Goal: Task Accomplishment & Management: Use online tool/utility

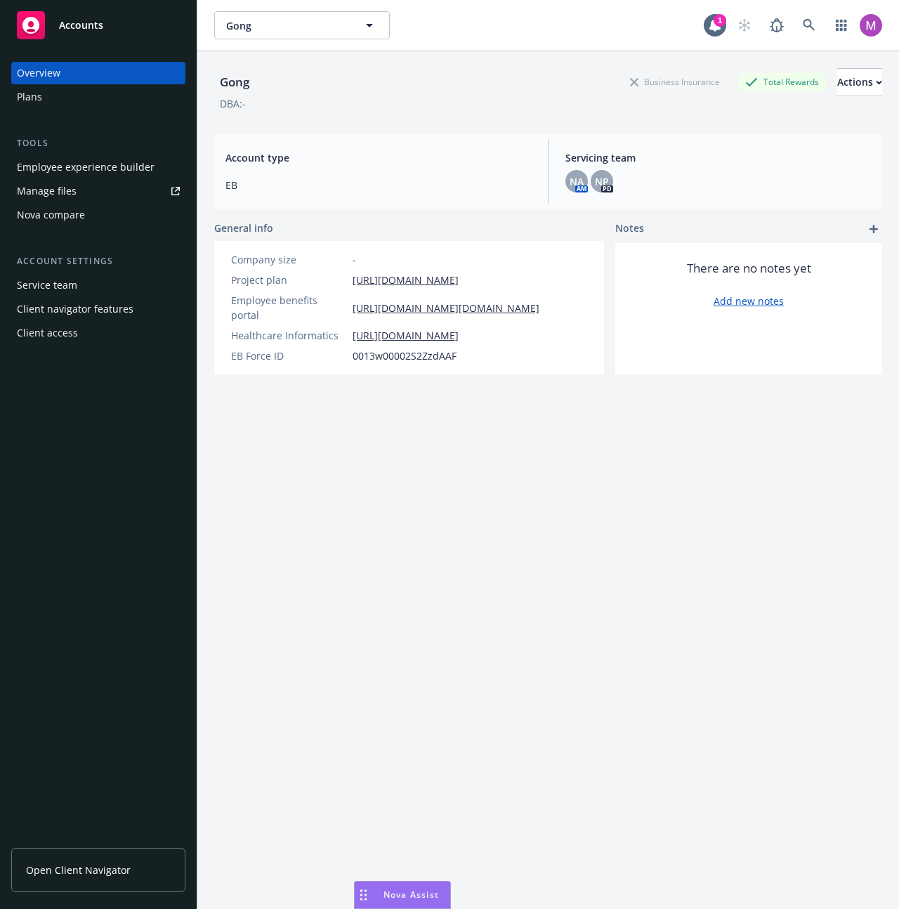
click at [161, 195] on link "Manage files" at bounding box center [98, 191] width 174 height 22
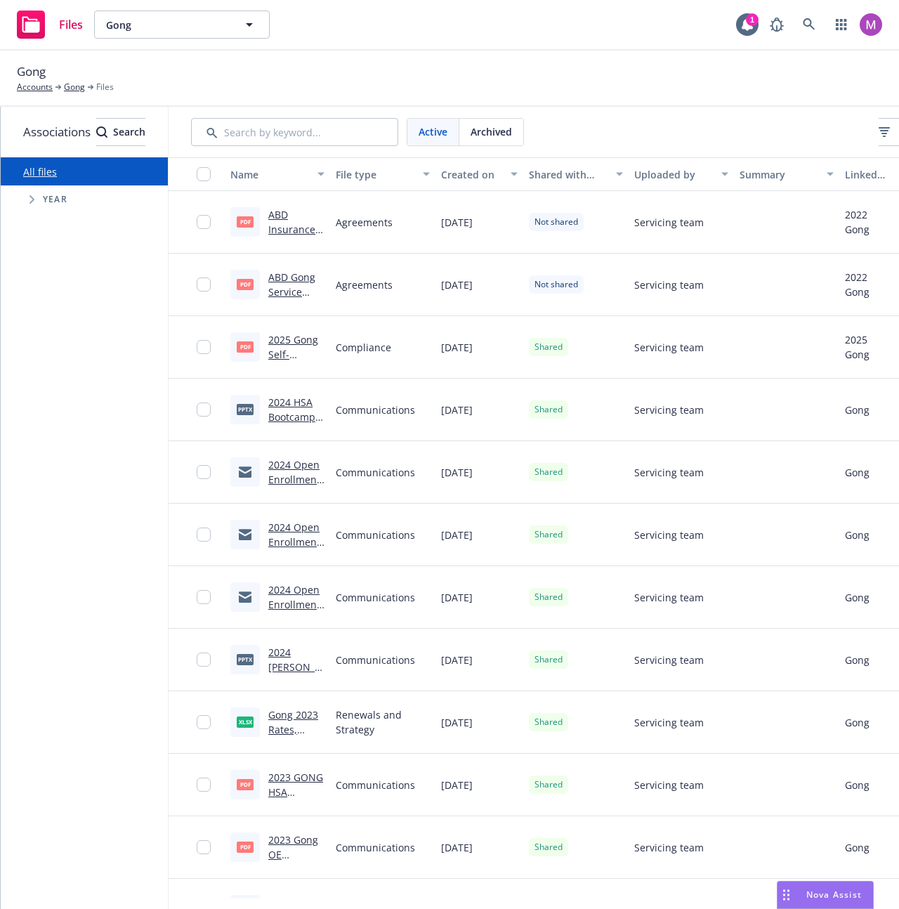
click at [95, 195] on div "Year" at bounding box center [91, 199] width 153 height 28
click at [60, 188] on div "Year" at bounding box center [91, 199] width 153 height 28
click at [58, 202] on span "Year" at bounding box center [55, 199] width 25 height 8
click at [32, 199] on icon "Tree Example" at bounding box center [31, 199] width 5 height 8
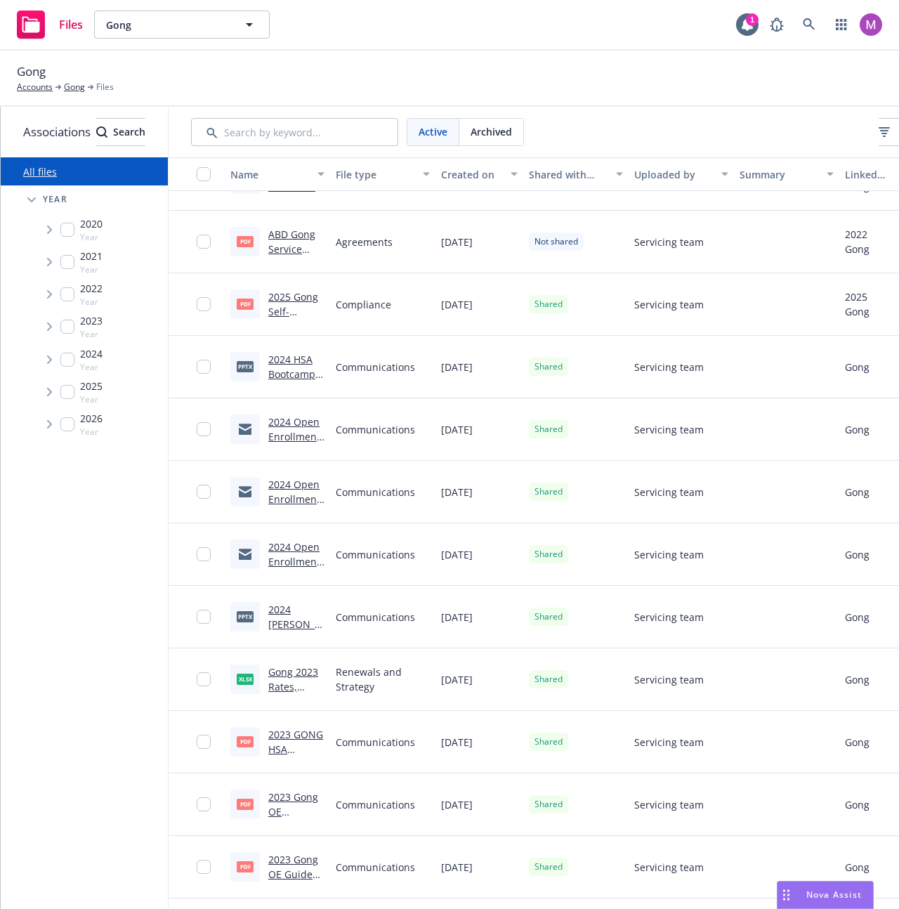
click at [260, 489] on div at bounding box center [244, 491] width 29 height 29
click at [219, 312] on div at bounding box center [208, 304] width 22 height 45
click at [211, 298] on input "checkbox" at bounding box center [204, 304] width 14 height 14
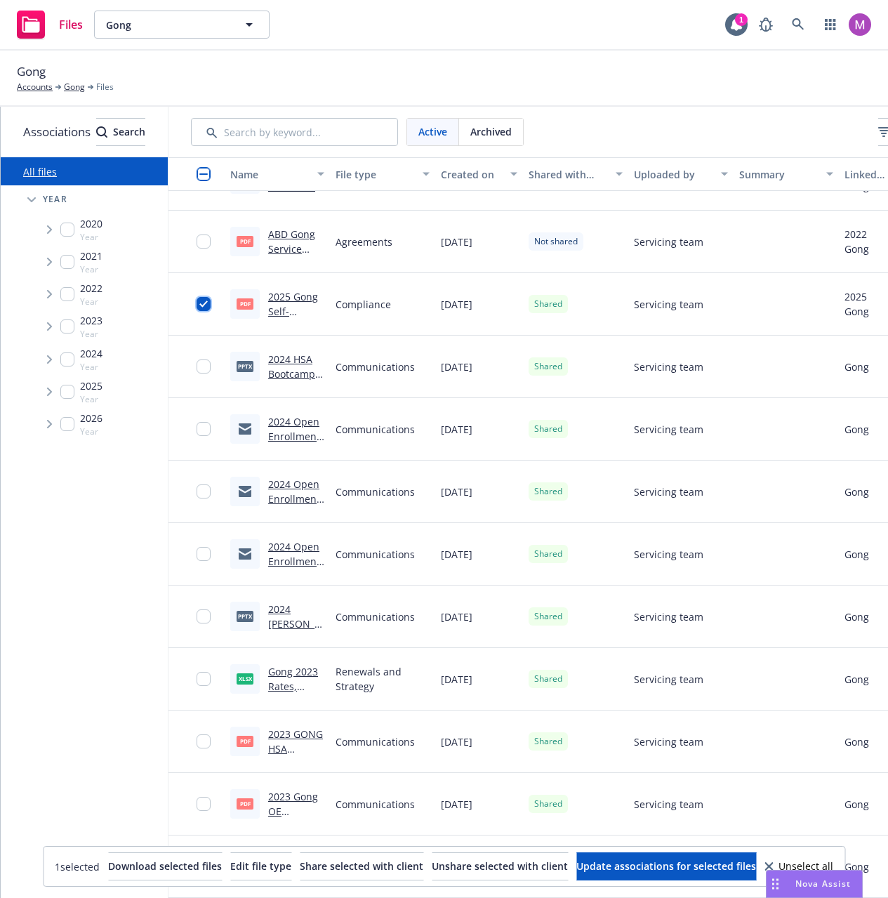
click at [211, 301] on input "checkbox" at bounding box center [204, 304] width 14 height 14
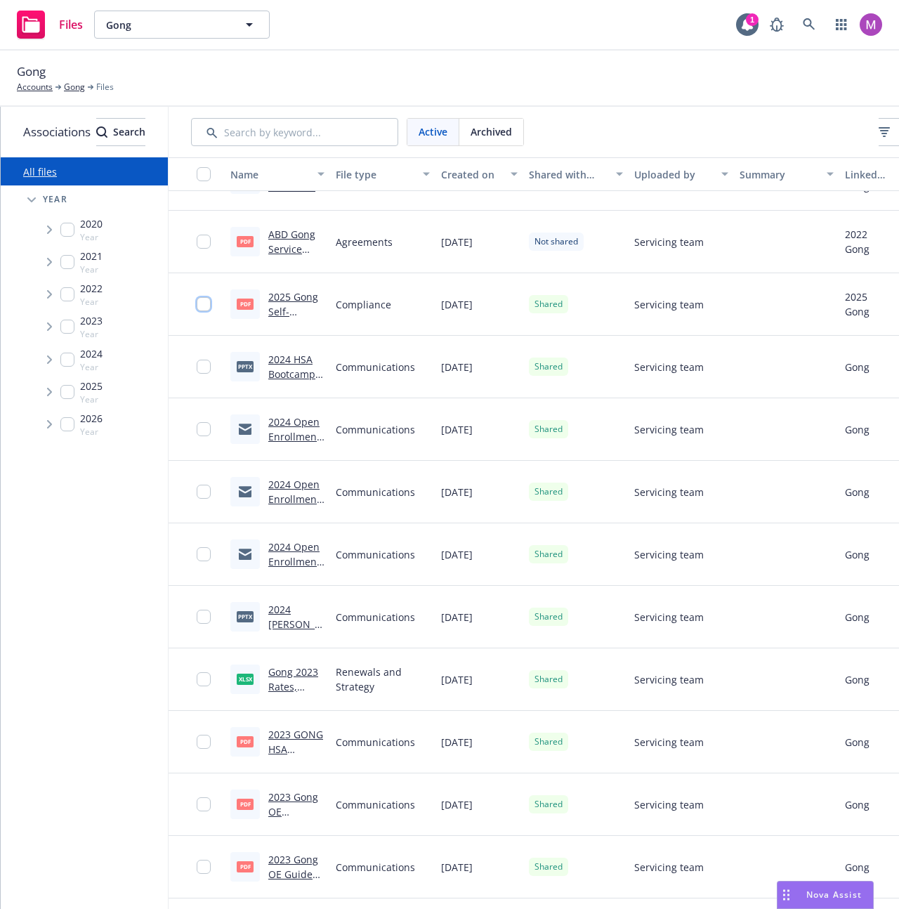
click at [211, 301] on input "checkbox" at bounding box center [204, 304] width 14 height 14
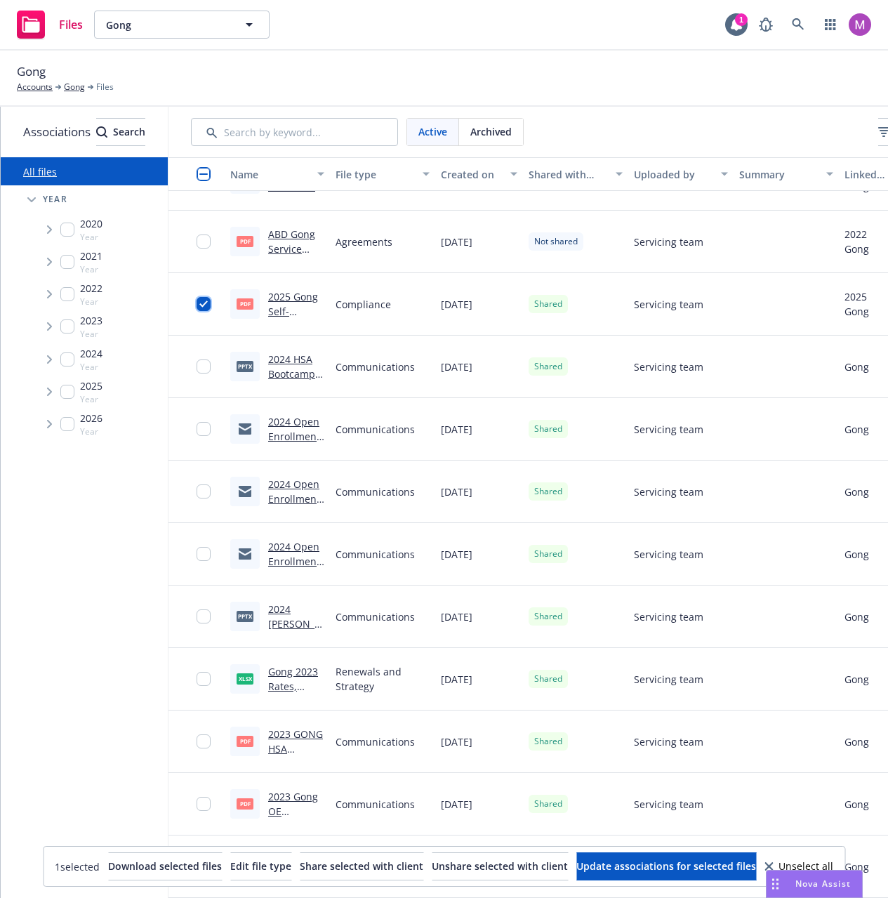
click at [211, 301] on input "checkbox" at bounding box center [204, 304] width 14 height 14
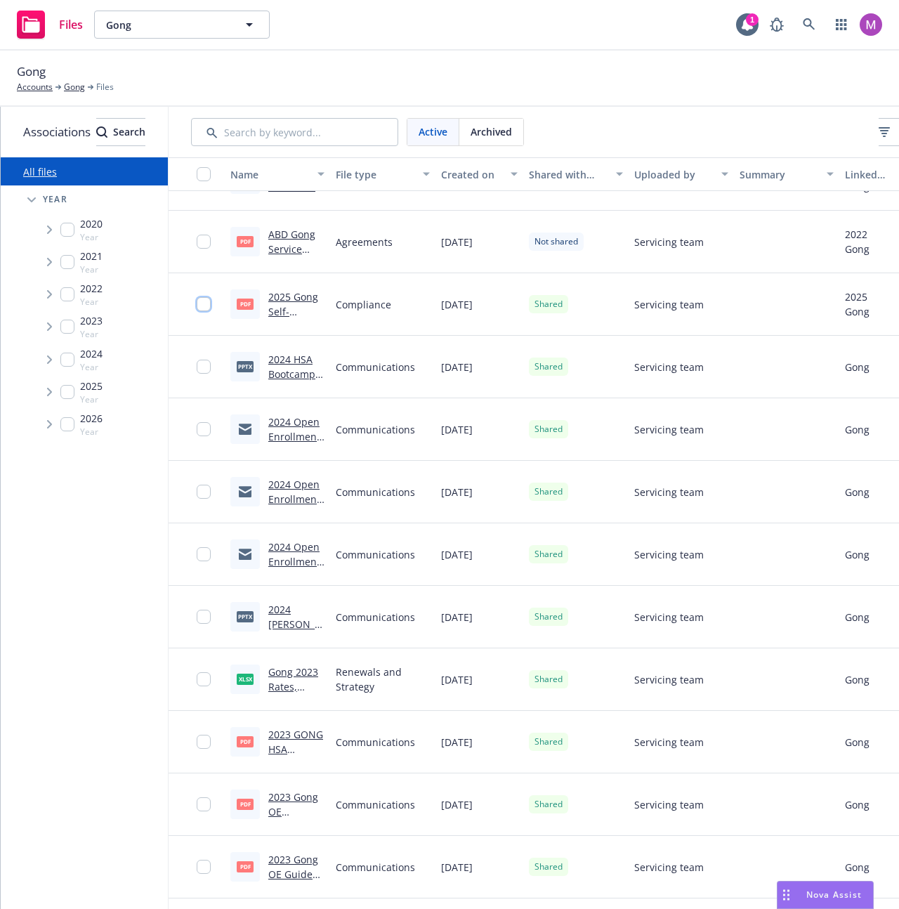
click at [211, 303] on input "checkbox" at bounding box center [204, 304] width 14 height 14
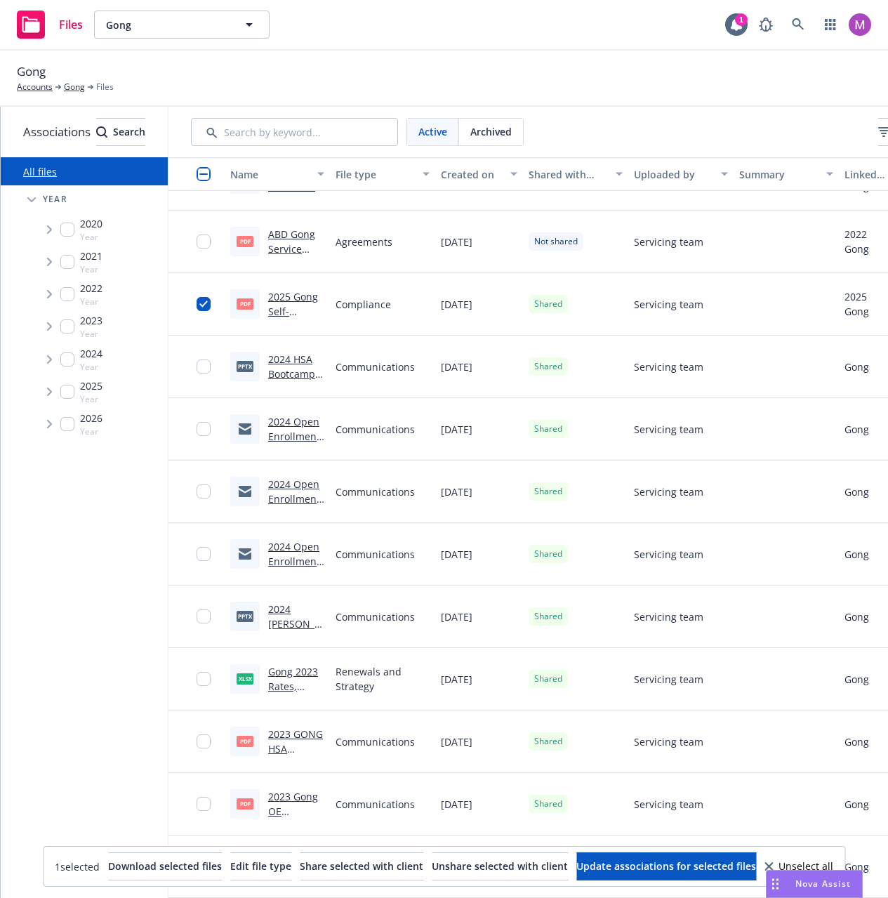
click at [833, 860] on button "Unselect all" at bounding box center [799, 866] width 69 height 28
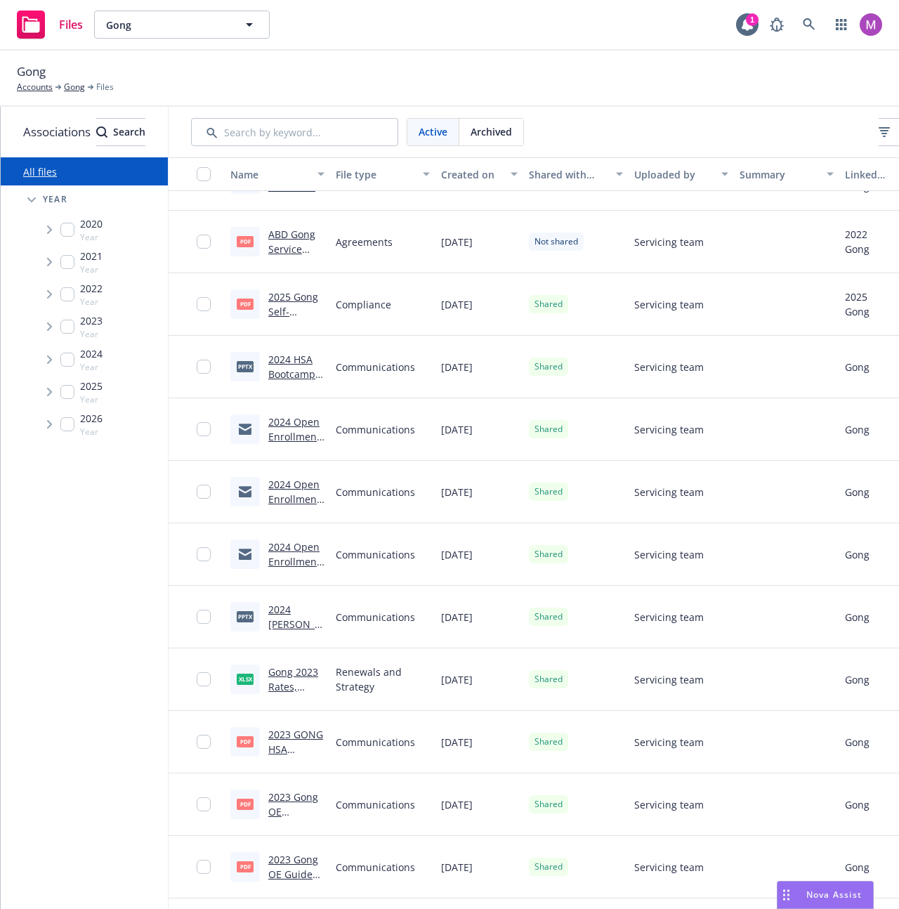
click at [786, 889] on icon "Drag to move" at bounding box center [786, 894] width 6 height 11
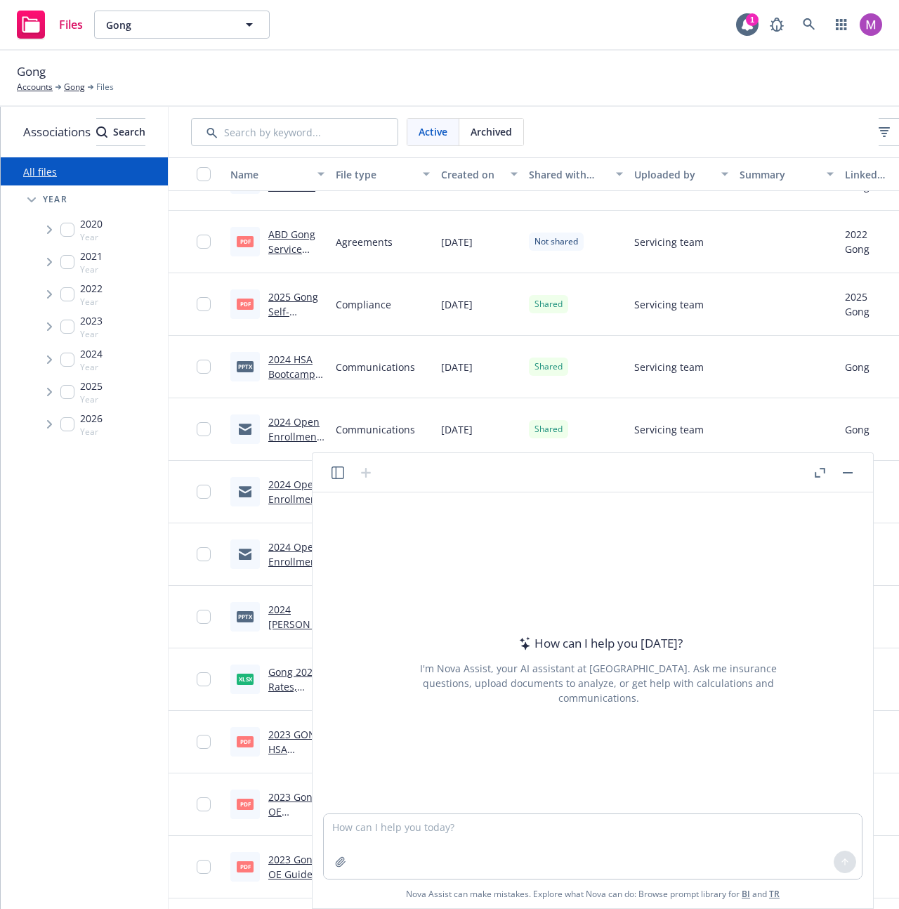
click at [336, 473] on icon "button" at bounding box center [337, 472] width 13 height 13
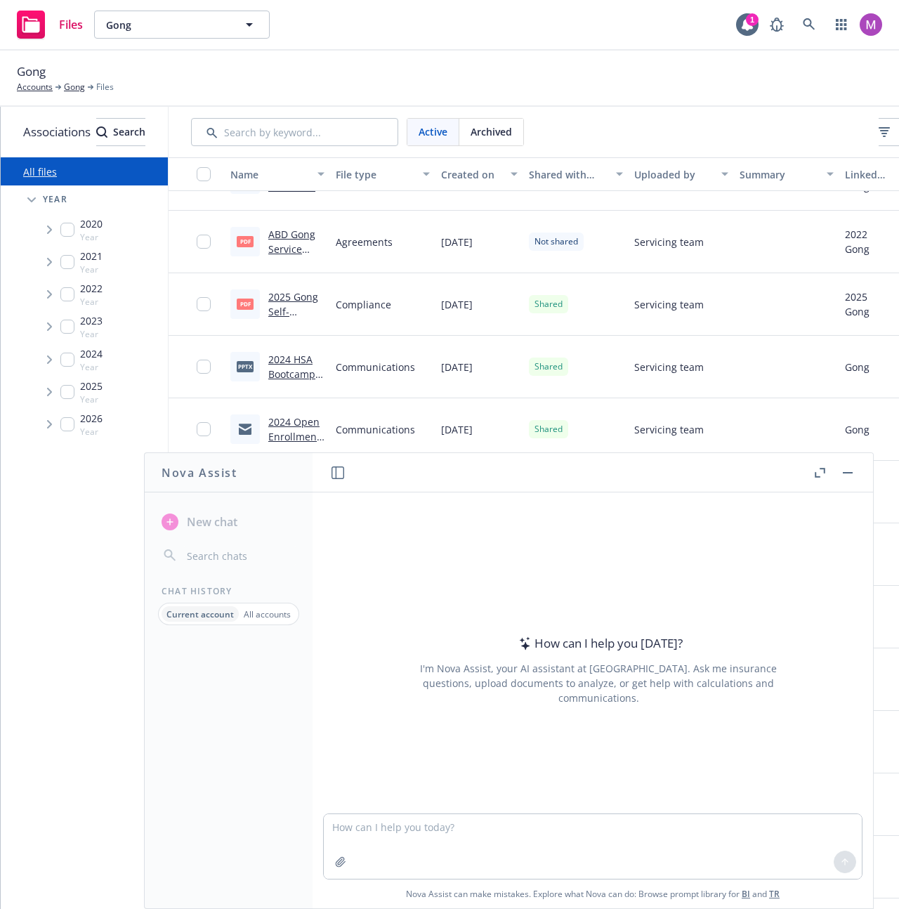
click at [473, 245] on span "[DATE]" at bounding box center [457, 242] width 32 height 15
drag, startPoint x: 845, startPoint y: 485, endPoint x: 843, endPoint y: 477, distance: 8.0
click at [845, 485] on header at bounding box center [592, 472] width 560 height 39
click at [845, 474] on button "button" at bounding box center [847, 472] width 17 height 17
